Goal: Transaction & Acquisition: Purchase product/service

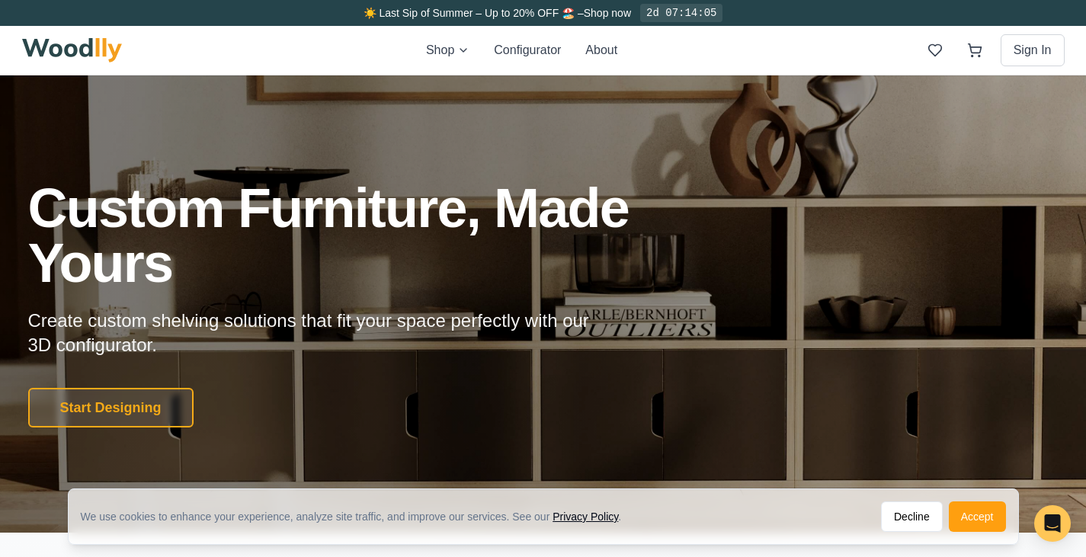
drag, startPoint x: 986, startPoint y: 518, endPoint x: 937, endPoint y: 454, distance: 81.0
click at [987, 518] on button "Accept" at bounding box center [977, 517] width 57 height 30
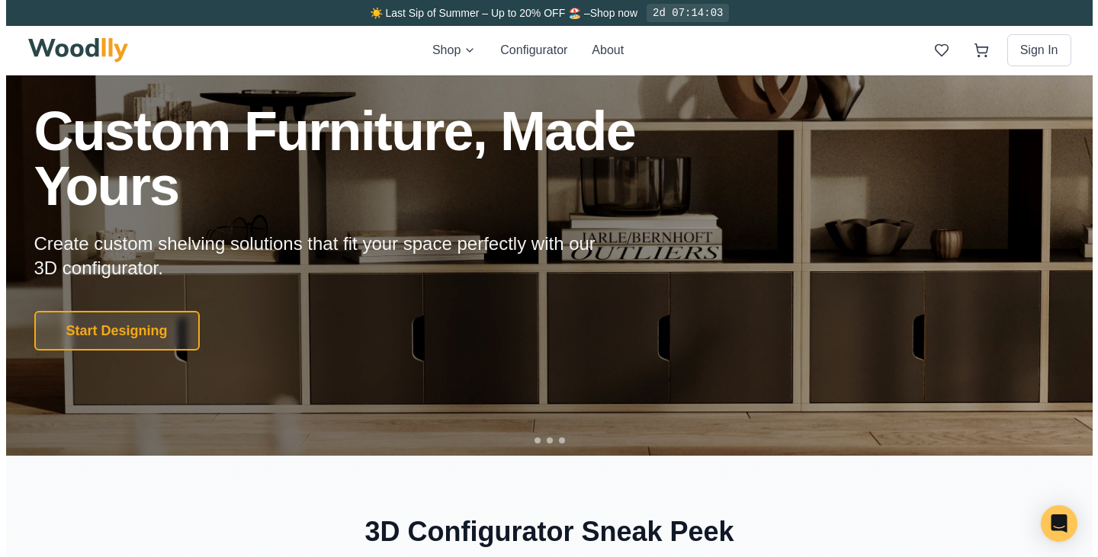
scroll to position [76, 0]
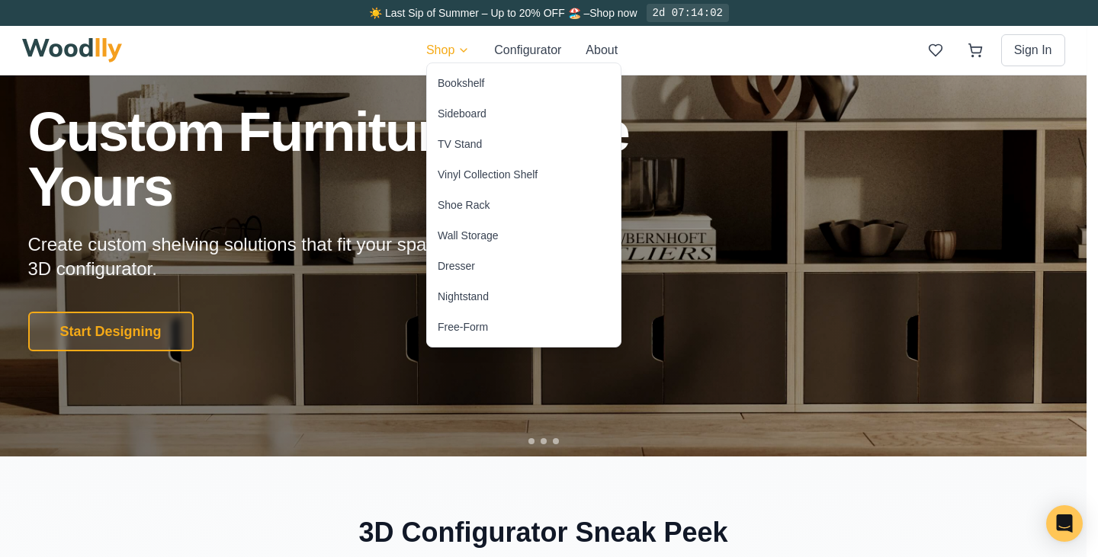
click at [472, 85] on div "Bookshelf" at bounding box center [461, 82] width 46 height 15
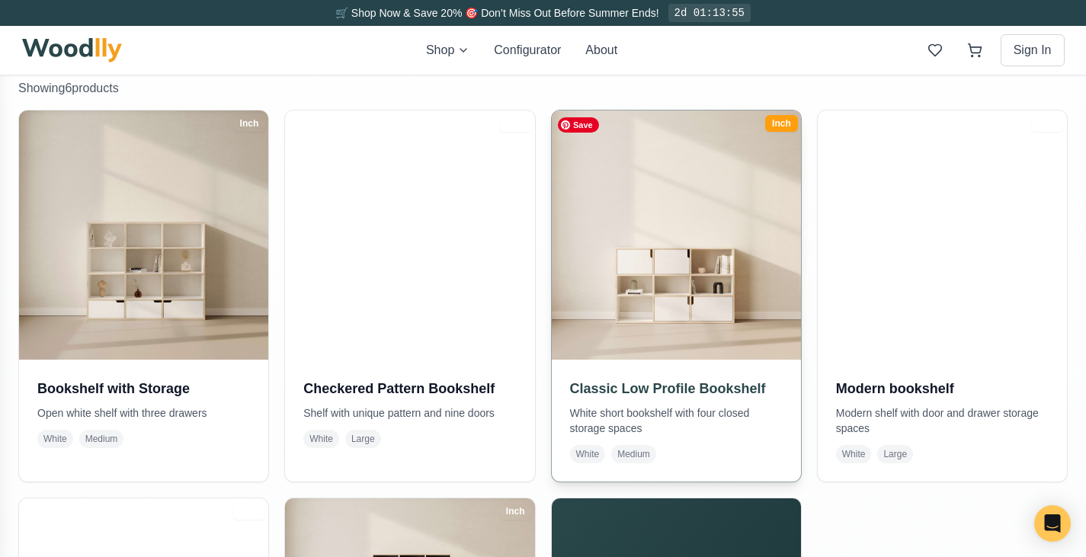
scroll to position [331, 0]
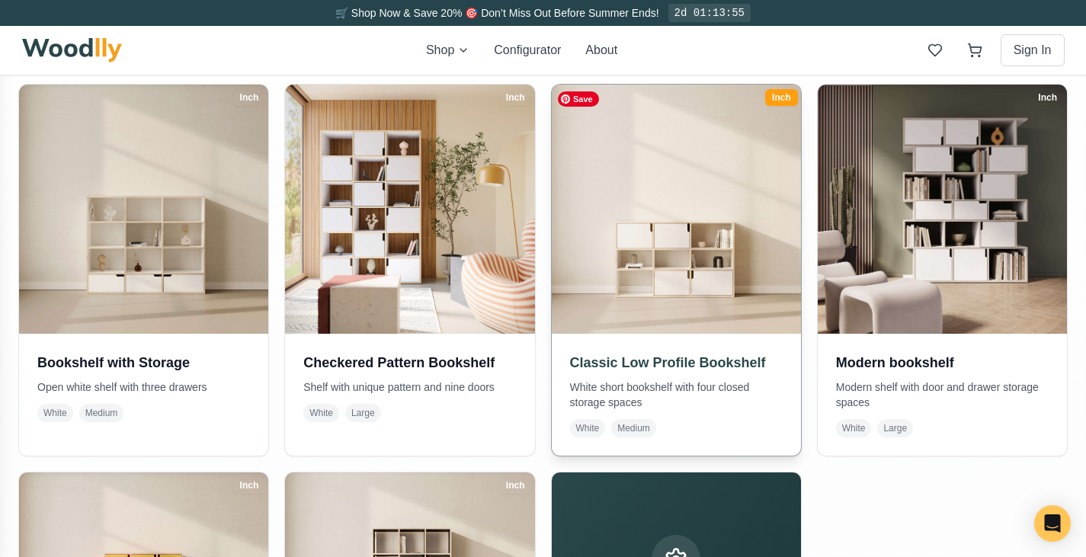
click at [656, 271] on img at bounding box center [676, 210] width 262 height 262
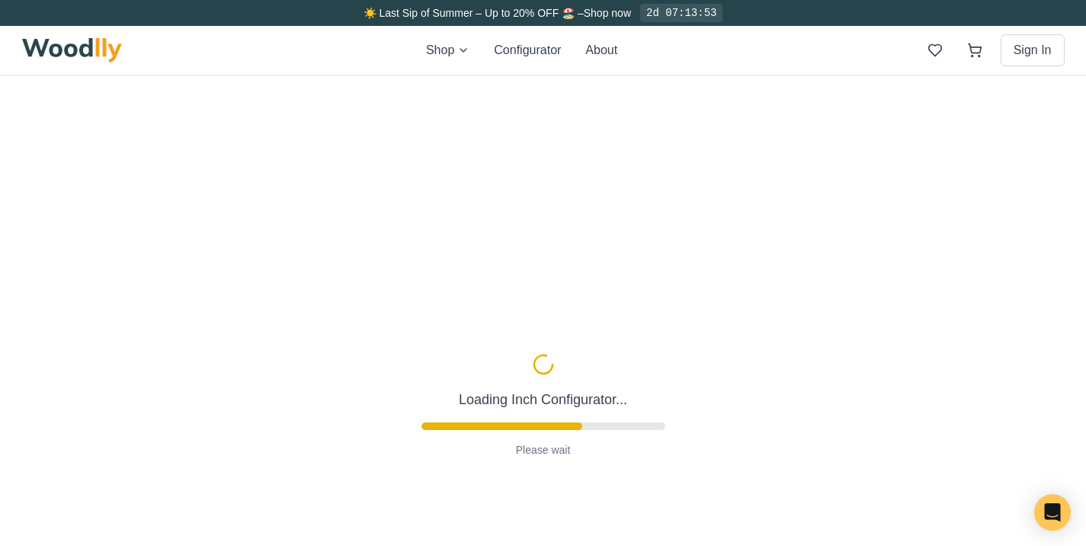
type input "54"
type input "3"
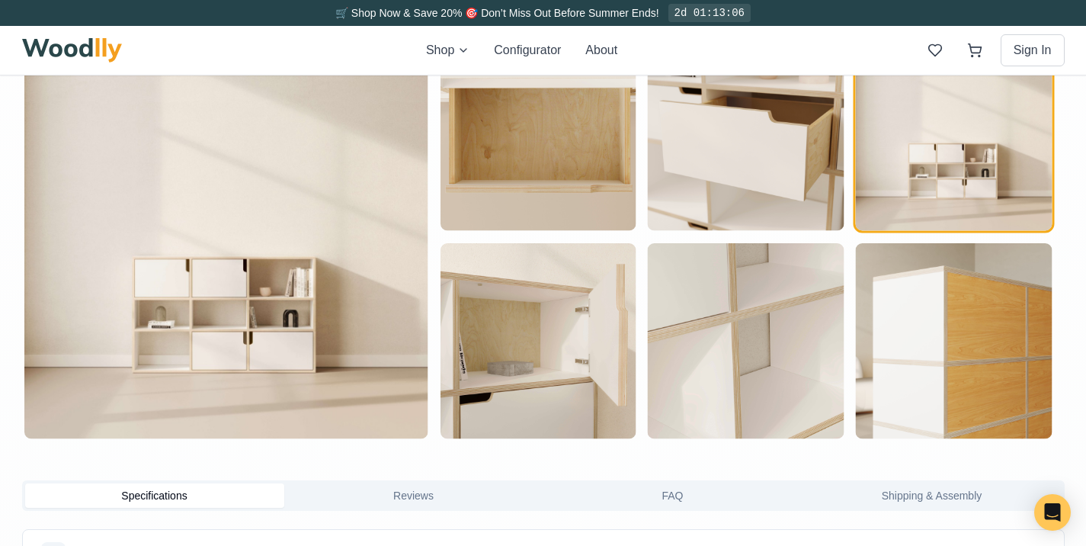
scroll to position [381, 0]
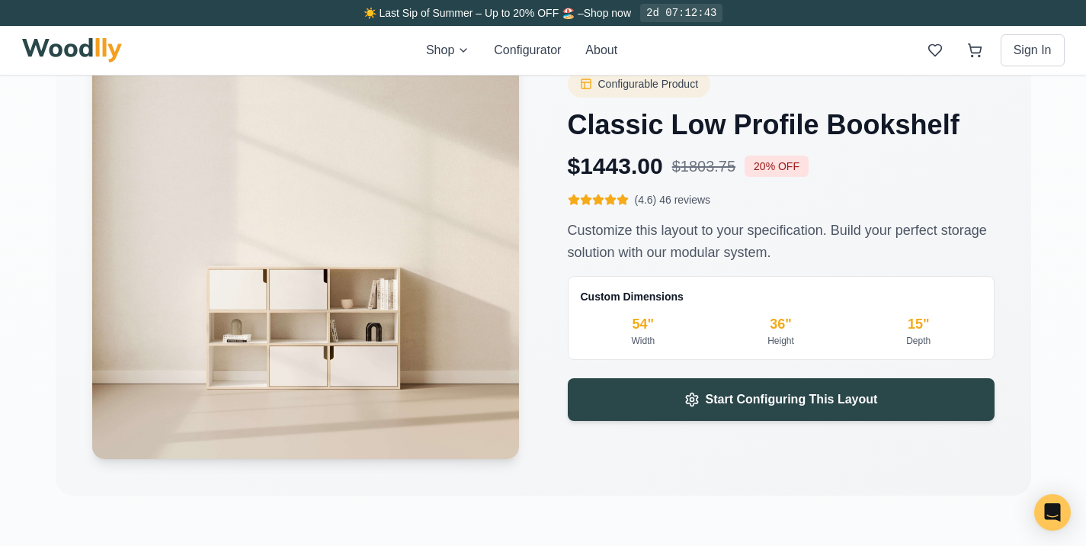
scroll to position [2258, 0]
